Goal: Information Seeking & Learning: Learn about a topic

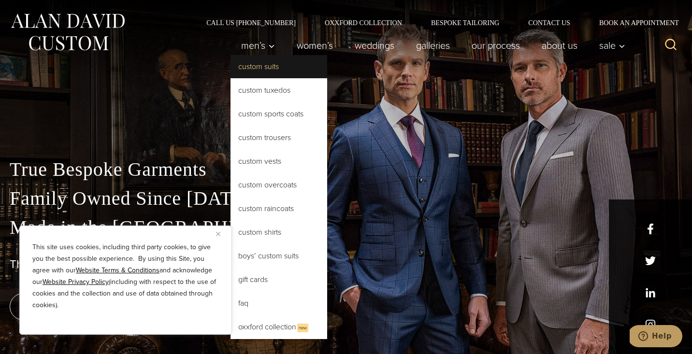
click at [260, 74] on link "Custom Suits" at bounding box center [278, 66] width 97 height 23
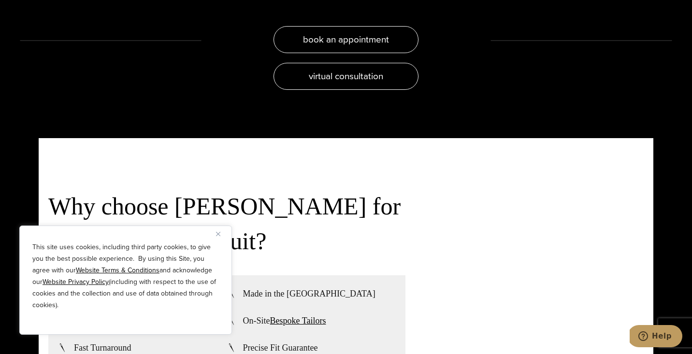
scroll to position [2078, 0]
